Goal: Information Seeking & Learning: Find specific fact

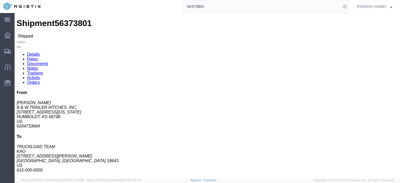
drag, startPoint x: 218, startPoint y: 8, endPoint x: 169, endPoint y: 7, distance: 48.9
click at [170, 7] on div "56373801" at bounding box center [196, 6] width 305 height 13
paste input "473447"
type input "56473447"
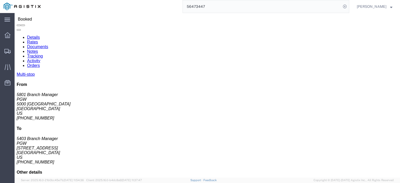
scroll to position [26, 0]
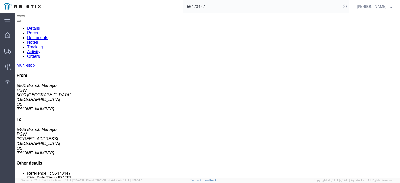
click link "Documents"
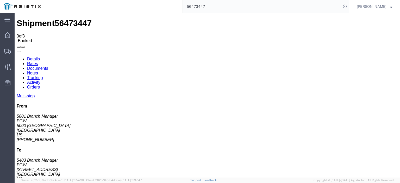
click at [33, 57] on link "Details" at bounding box center [33, 59] width 13 height 4
drag, startPoint x: 132, startPoint y: 84, endPoint x: 74, endPoint y: 84, distance: 58.0
click div "Ship To PGW (5403 Branch Manager) [STREET_ADDRESS] [PHONE_NUMBER] [EMAIL_ADDRES…"
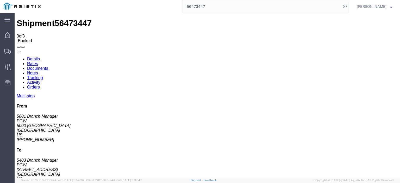
copy address "[EMAIL_ADDRESS][DOMAIN_NAME]"
